Goal: Navigation & Orientation: Find specific page/section

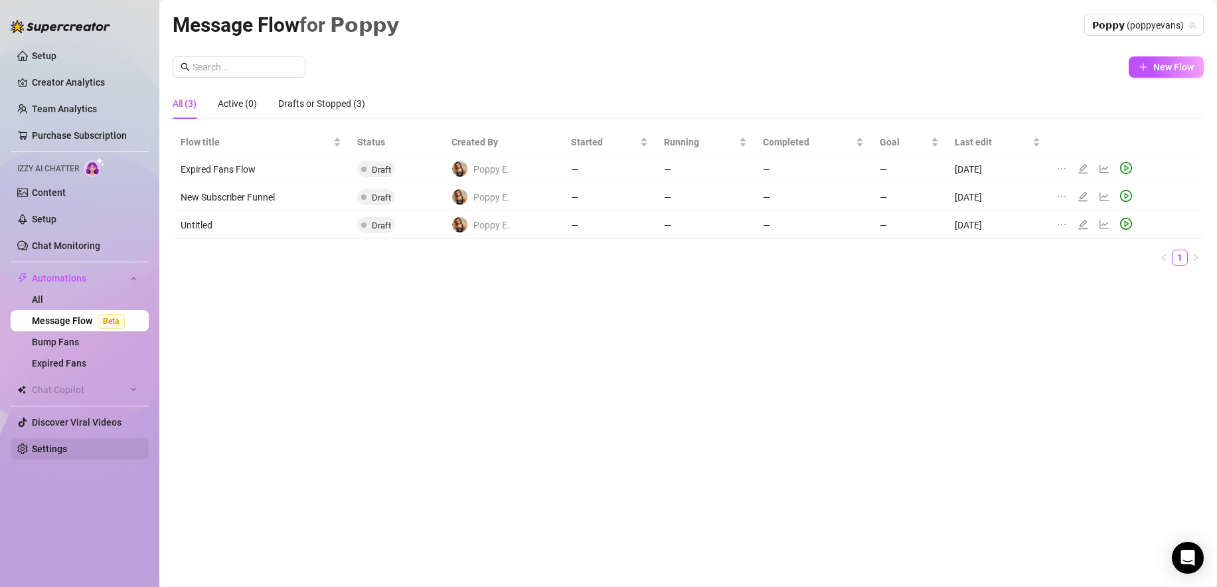
click at [64, 443] on link "Settings" at bounding box center [49, 448] width 35 height 11
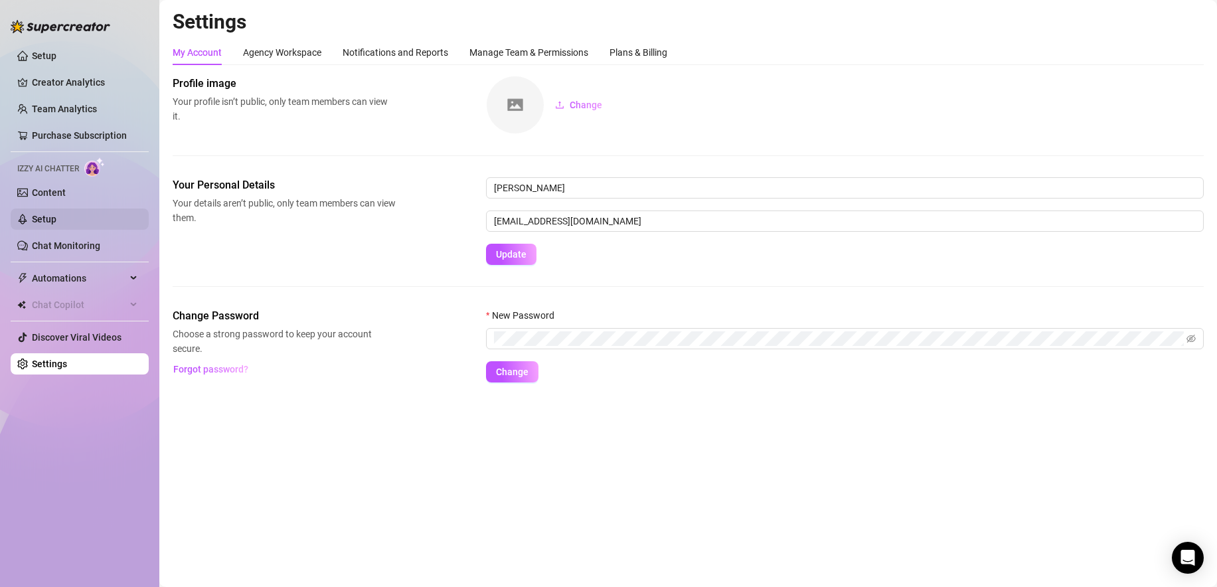
click at [56, 215] on link "Setup" at bounding box center [44, 219] width 25 height 11
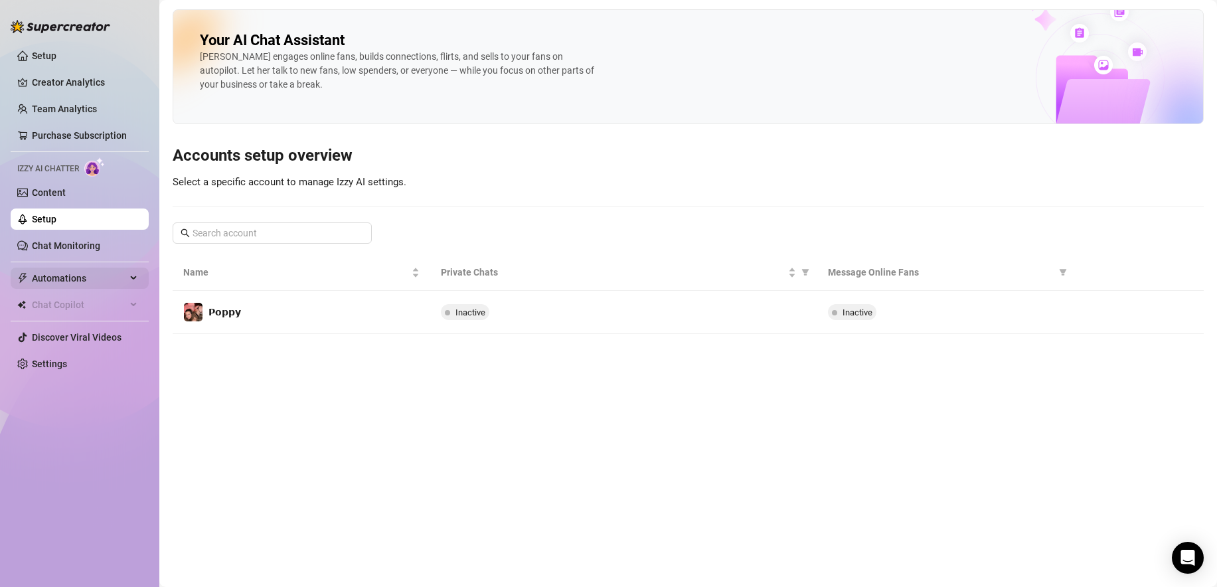
click at [120, 269] on span "Automations" at bounding box center [79, 278] width 94 height 21
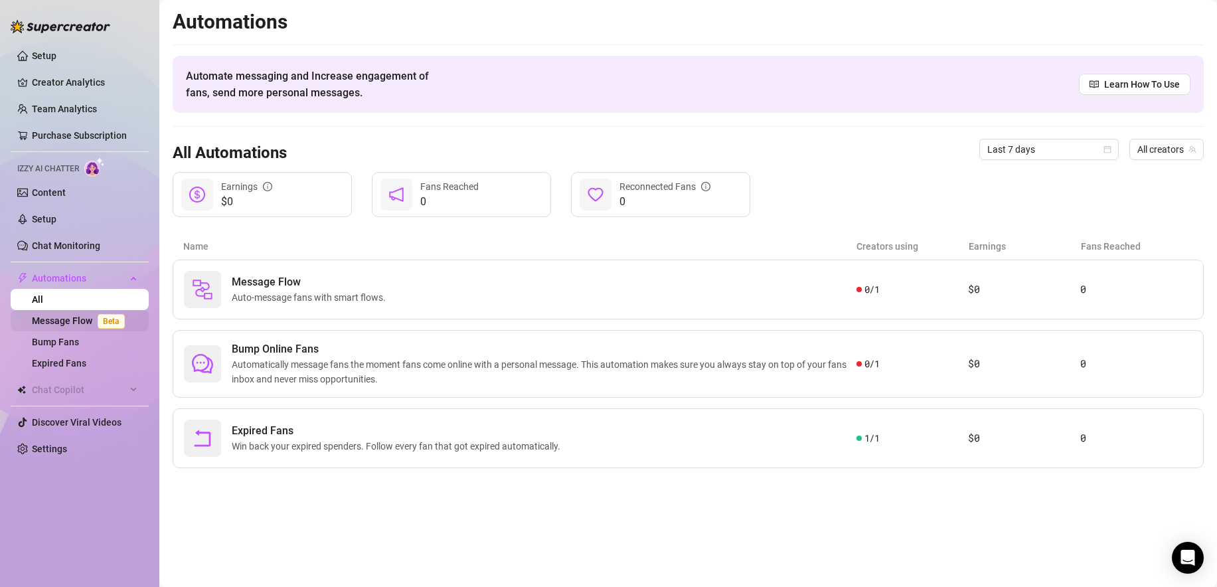
click at [74, 326] on link "Message Flow Beta" at bounding box center [81, 320] width 98 height 11
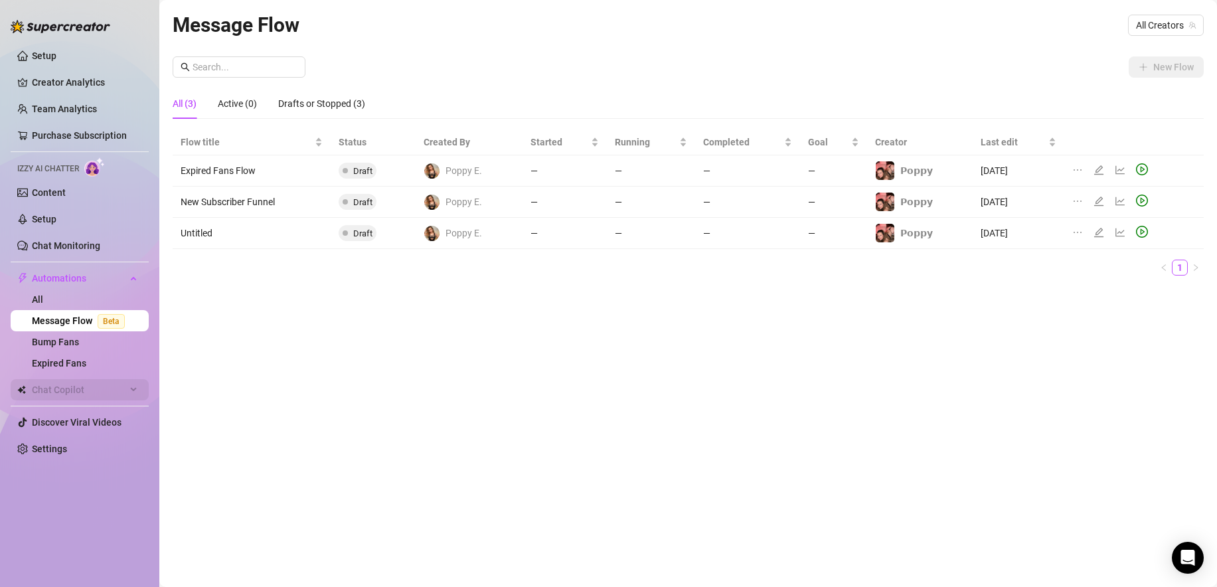
click at [100, 387] on span "Chat Copilot" at bounding box center [79, 389] width 94 height 21
click at [85, 240] on link "Chat Monitoring" at bounding box center [66, 245] width 68 height 11
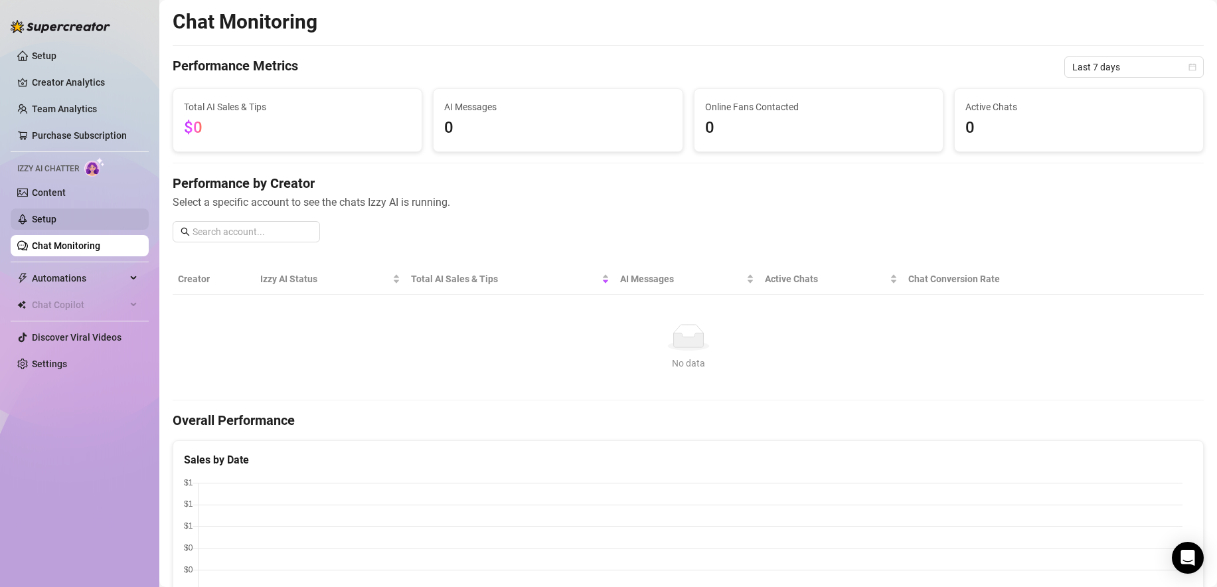
click at [56, 214] on link "Setup" at bounding box center [44, 219] width 25 height 11
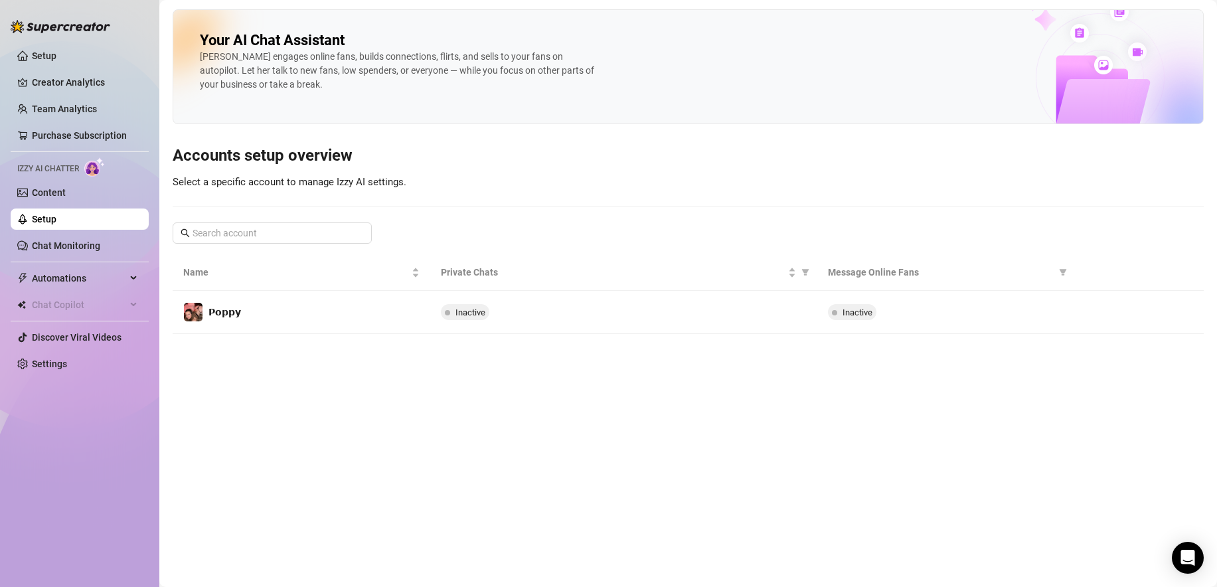
click at [77, 204] on ul "Setup Creator Analytics Team Analytics Purchase Subscription Izzy AI Chatter Co…" at bounding box center [80, 210] width 138 height 340
click at [66, 188] on link "Content" at bounding box center [49, 192] width 34 height 11
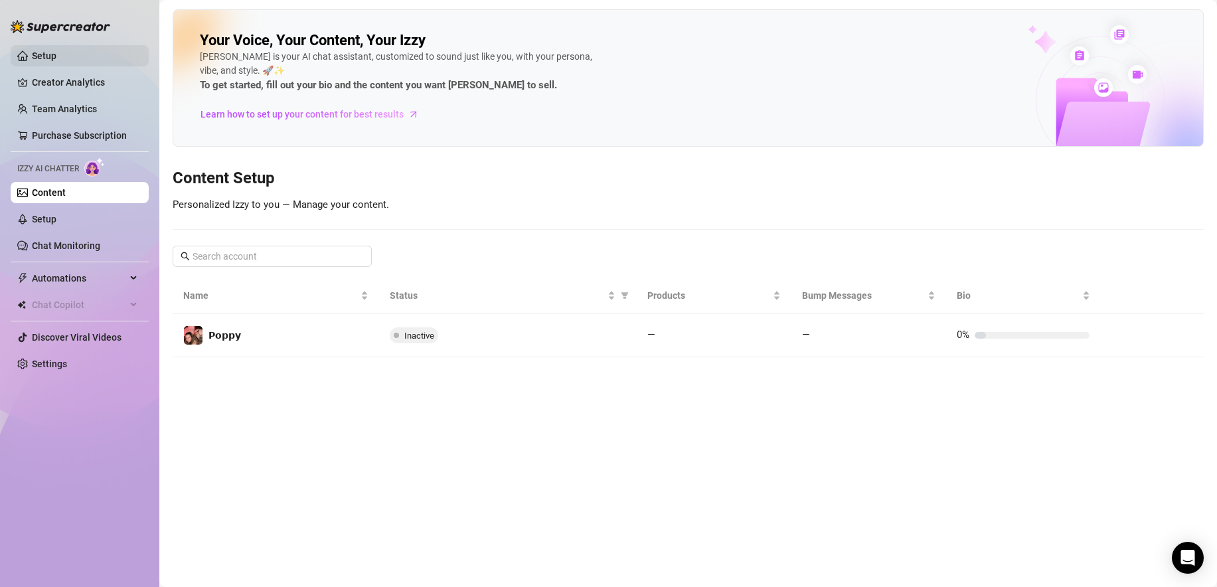
click at [56, 59] on link "Setup" at bounding box center [44, 55] width 25 height 11
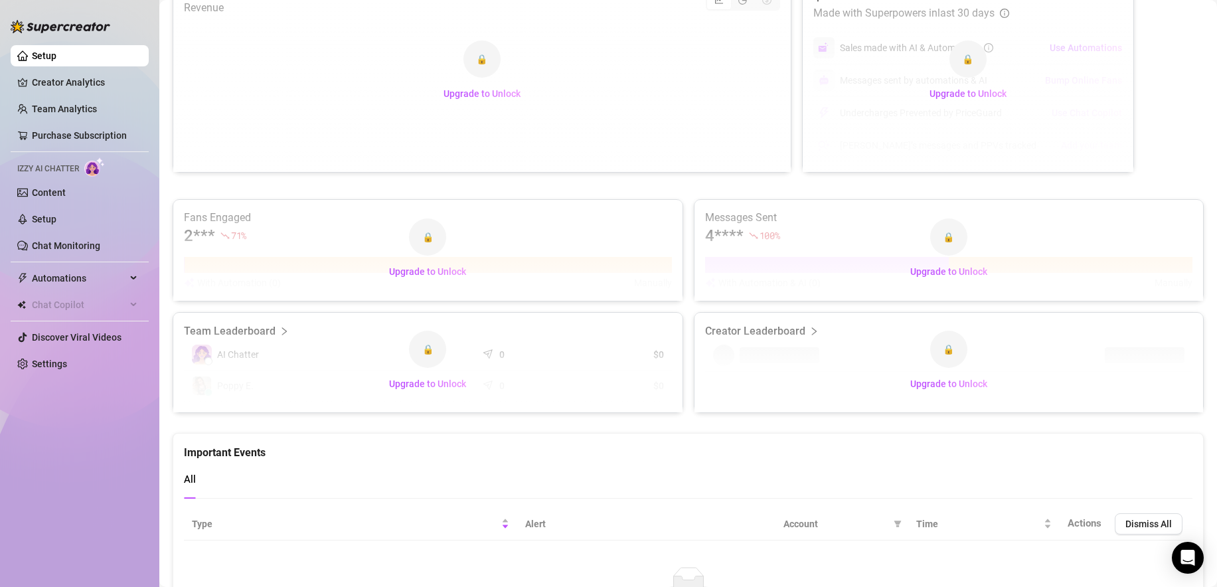
scroll to position [710, 0]
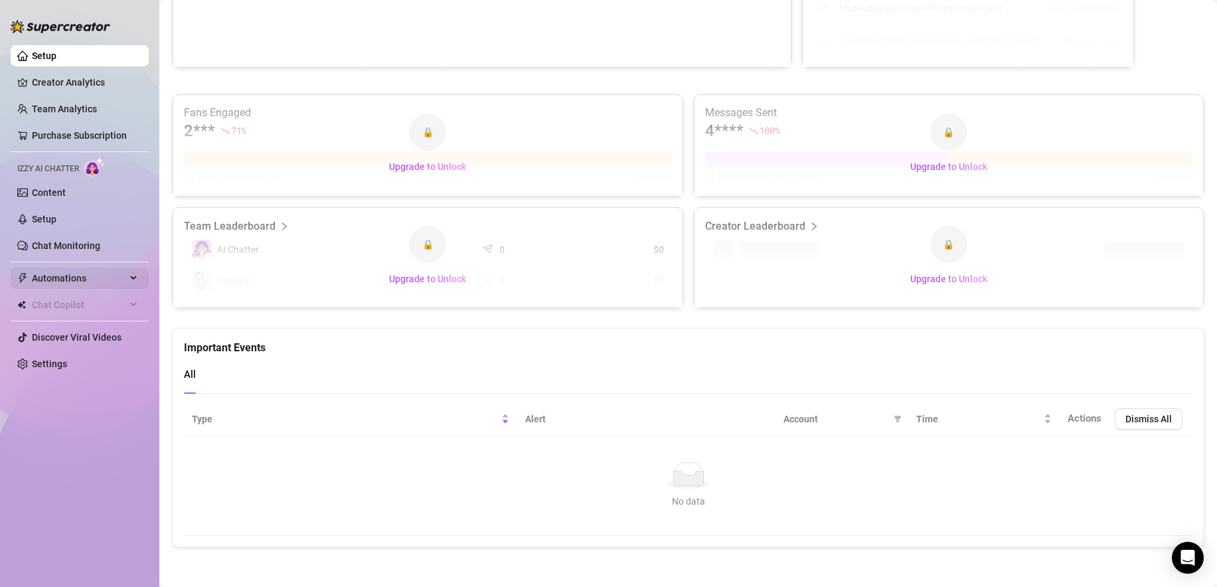
click at [115, 279] on span "Automations" at bounding box center [79, 278] width 94 height 21
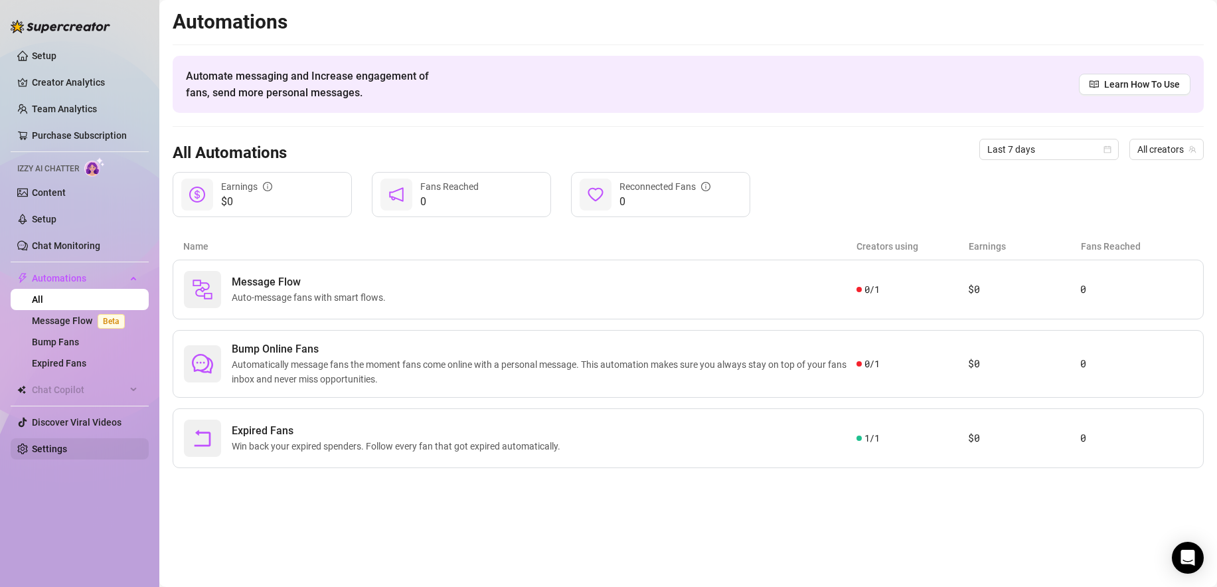
click at [61, 443] on link "Settings" at bounding box center [49, 448] width 35 height 11
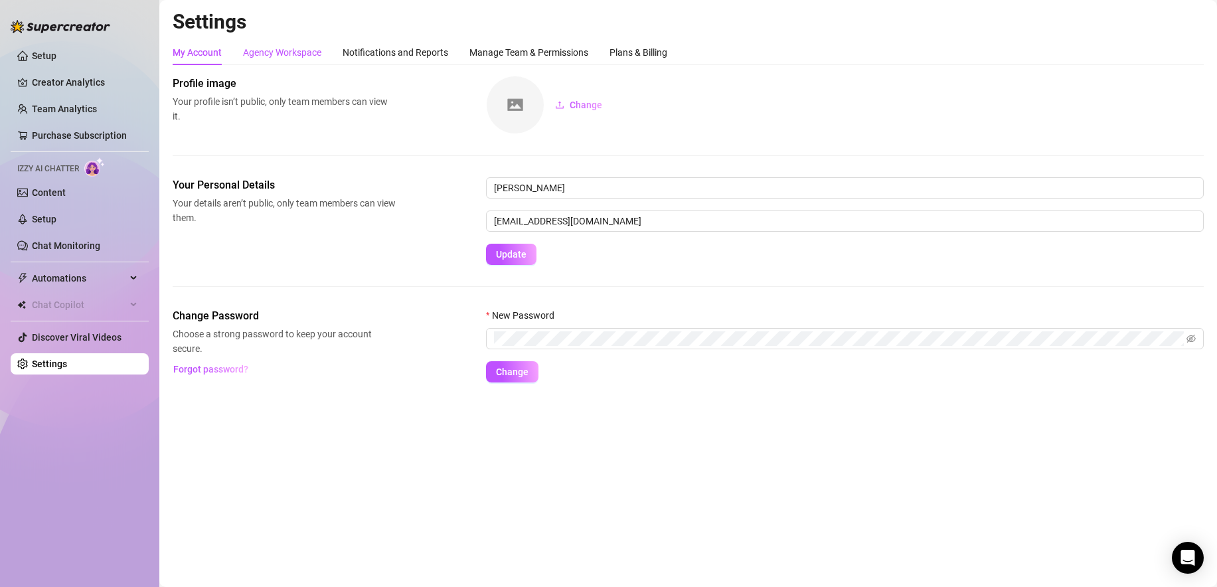
click at [266, 56] on div "Agency Workspace" at bounding box center [282, 52] width 78 height 15
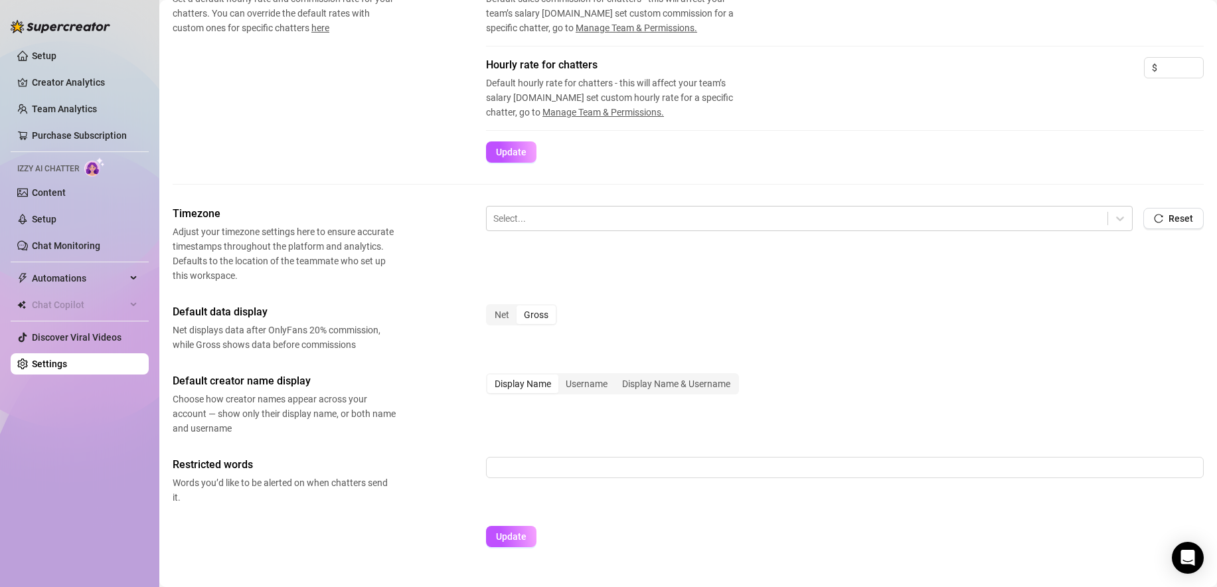
scroll to position [299, 0]
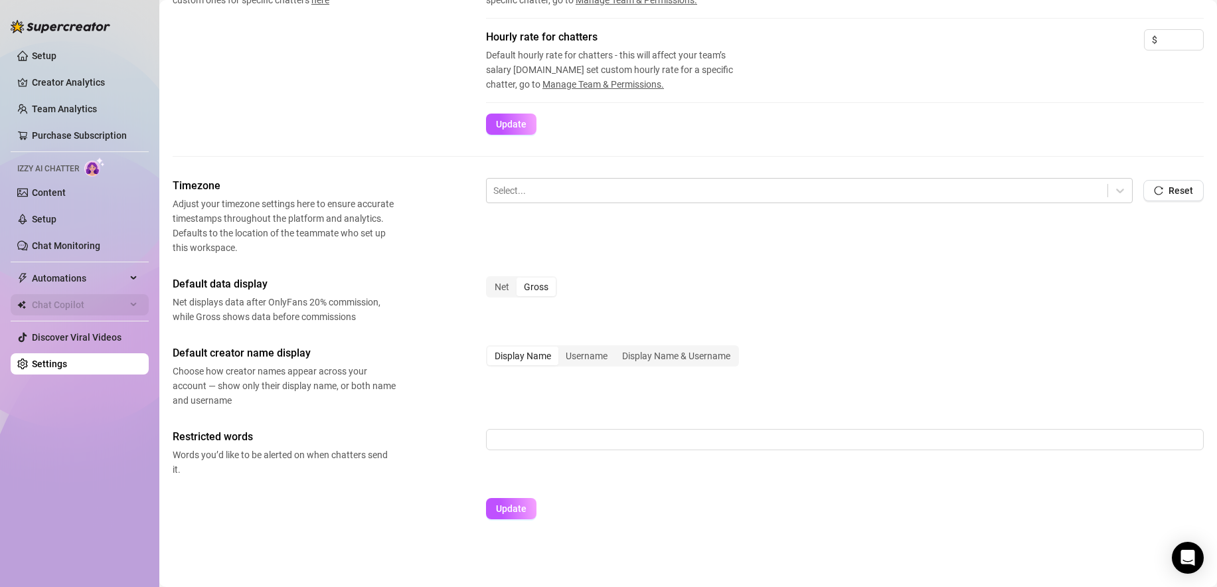
click at [93, 310] on span "Chat Copilot" at bounding box center [79, 304] width 94 height 21
click at [77, 240] on link "Chat Monitoring" at bounding box center [66, 245] width 68 height 11
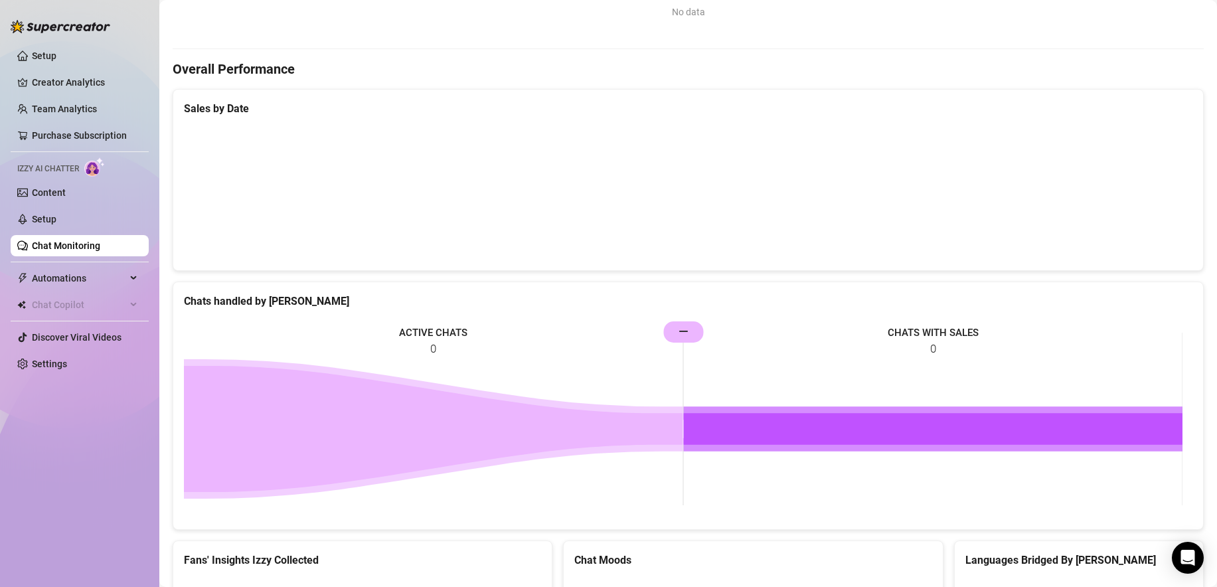
scroll to position [146, 0]
